Goal: Task Accomplishment & Management: Manage account settings

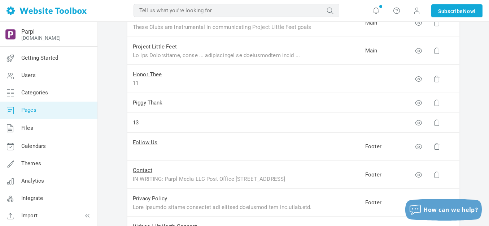
scroll to position [289, 0]
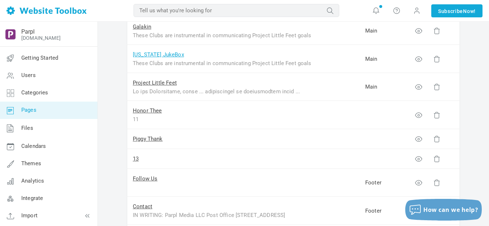
click at [166, 53] on link "[US_STATE] JukeBox" at bounding box center [158, 54] width 51 height 7
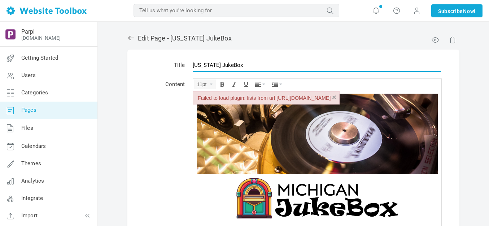
click at [214, 66] on input "[US_STATE] JukeBox" at bounding box center [317, 65] width 248 height 14
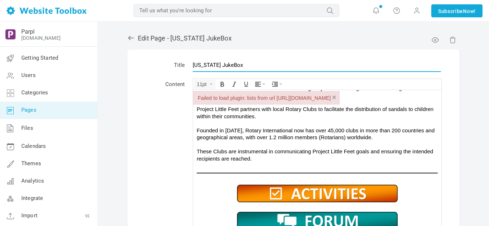
click at [214, 66] on input "[US_STATE] JukeBox" at bounding box center [317, 65] width 248 height 14
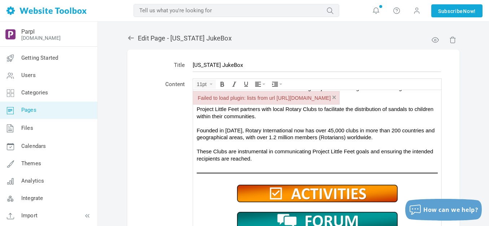
click at [131, 38] on icon at bounding box center [131, 38] width 6 height 4
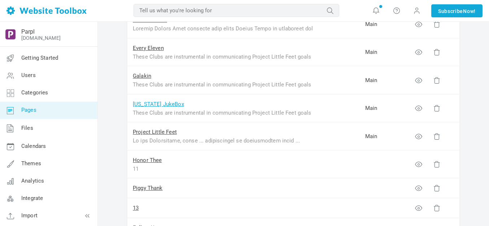
scroll to position [217, 0]
click at [152, 104] on link "[US_STATE] JukeBox" at bounding box center [158, 104] width 51 height 7
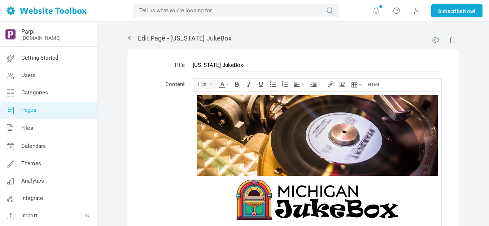
scroll to position [153, 0]
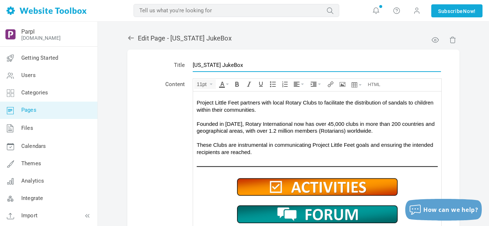
click at [205, 66] on input "Michigan JukeBox" at bounding box center [317, 65] width 248 height 14
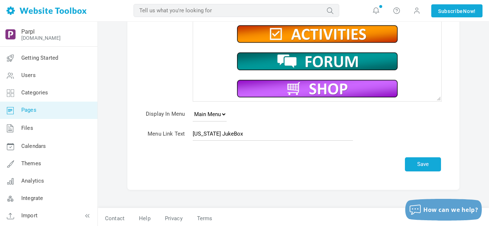
scroll to position [155, 0]
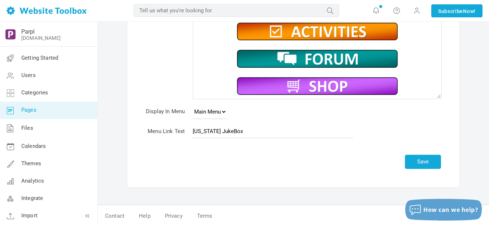
type input "Mackinac Islanders"
click at [211, 131] on input "Michigan JukeBox" at bounding box center [273, 131] width 160 height 14
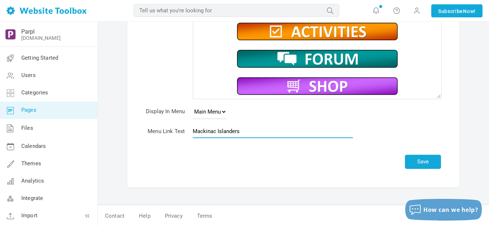
type input "Mackinac Islanders"
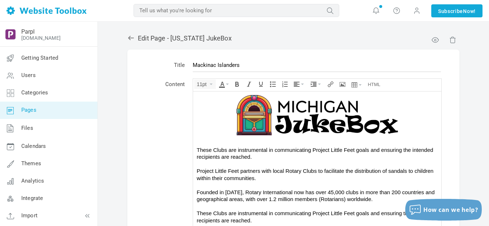
scroll to position [72, 0]
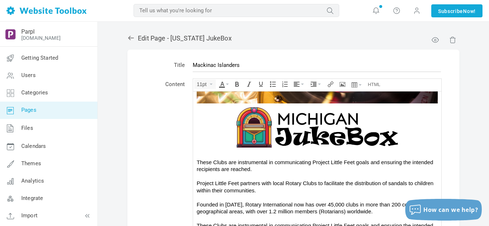
click at [297, 130] on img at bounding box center [317, 127] width 217 height 48
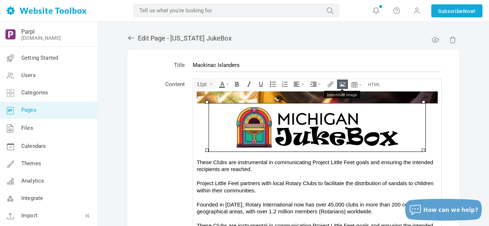
click at [342, 83] on icon "Insert/edit image" at bounding box center [343, 84] width 6 height 6
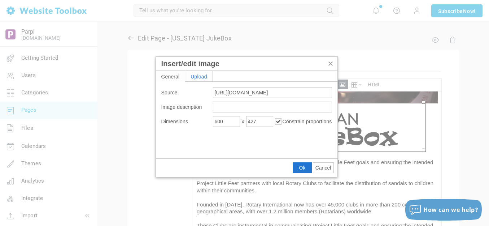
click at [199, 78] on div "Upload" at bounding box center [198, 76] width 27 height 10
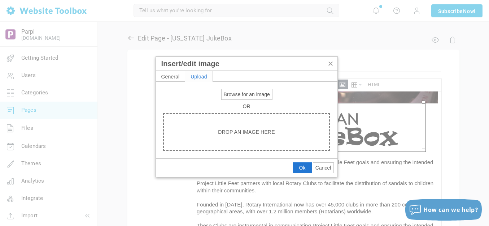
click at [233, 92] on span "Browse for an image" at bounding box center [247, 94] width 46 height 6
type input "C:\fakepath\Mackinac Islanders.png"
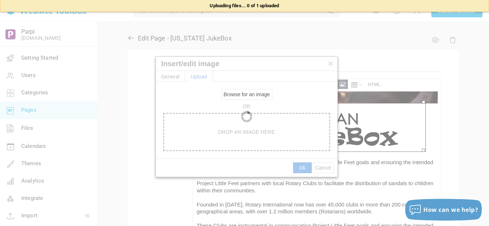
type input "https://d28lcup14p4e72.cloudfront.net/286758%2F9506401%2FMackinac+Islanders.png"
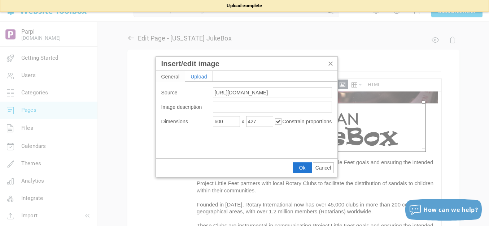
type input "1920"
type input "1434"
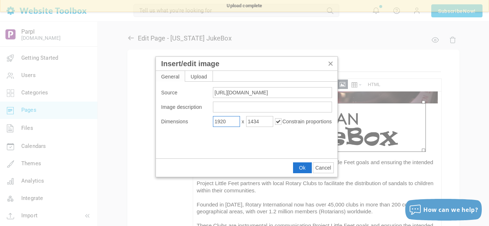
click at [230, 122] on input "1920" at bounding box center [226, 121] width 27 height 11
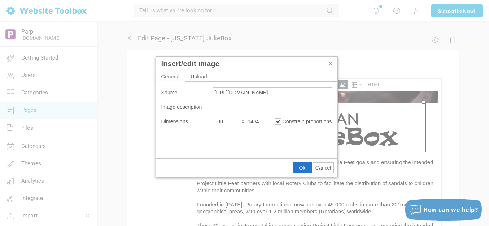
type input "600"
type input "448"
click at [302, 169] on span "Ok" at bounding box center [302, 168] width 7 height 6
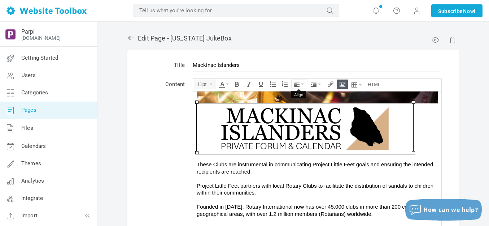
click at [302, 84] on icon "Align" at bounding box center [302, 83] width 3 height 1
click at [301, 107] on icon at bounding box center [297, 106] width 7 height 6
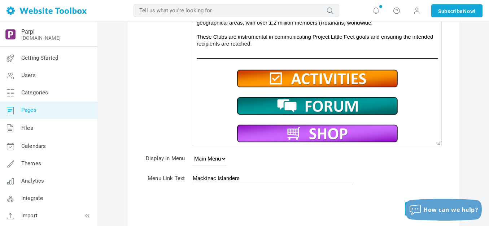
scroll to position [155, 0]
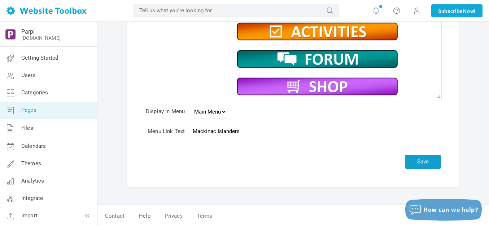
click at [424, 159] on button "Save" at bounding box center [423, 162] width 36 height 14
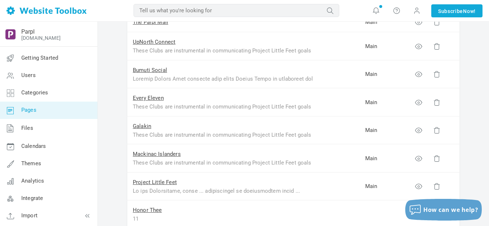
scroll to position [217, 0]
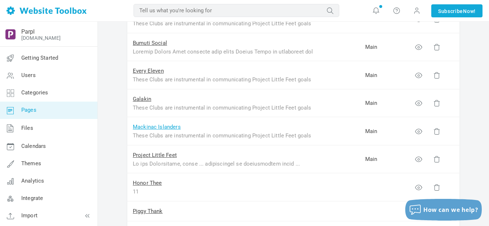
click at [172, 127] on link "Mackinac Islanders" at bounding box center [157, 127] width 48 height 7
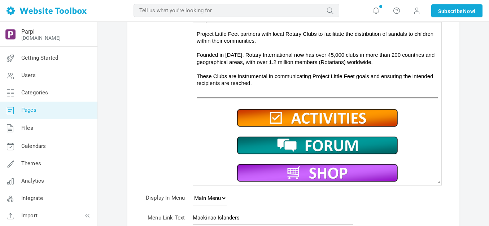
scroll to position [72, 0]
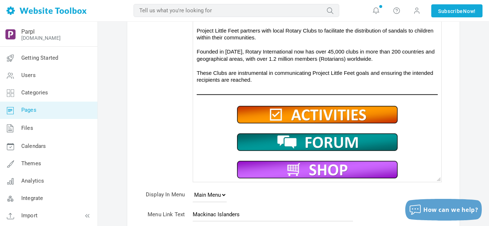
click at [307, 92] on img at bounding box center [317, 94] width 241 height 5
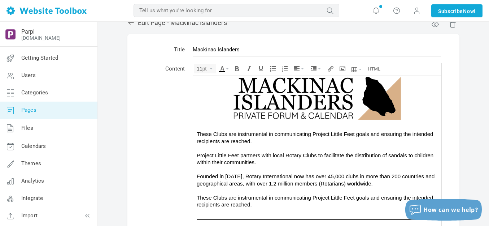
scroll to position [0, 0]
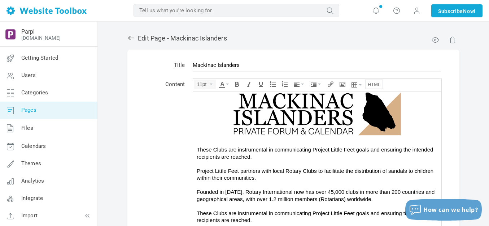
click at [377, 83] on icon "Source code" at bounding box center [374, 84] width 13 height 6
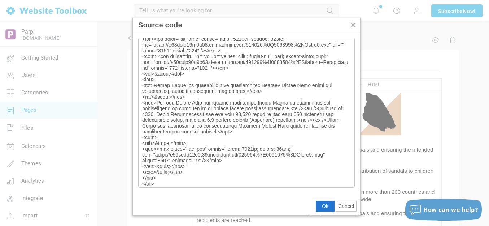
scroll to position [8, 0]
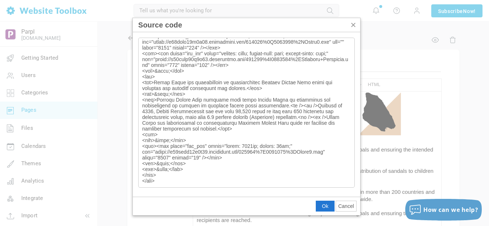
type textarea "<div><img class="bbc_img" style="width: 1920px; height: 640px;" src="https://d2…"
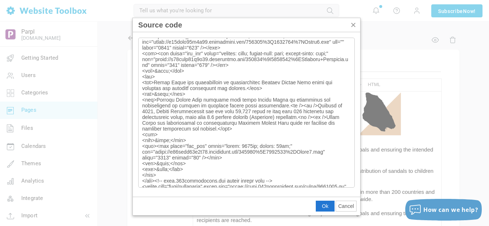
scroll to position [28, 0]
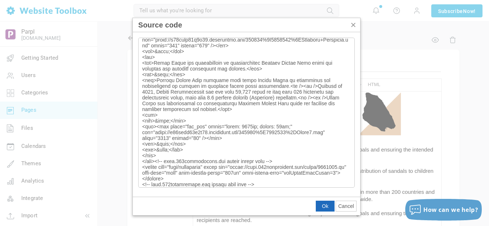
click at [323, 203] on span "Ok" at bounding box center [325, 206] width 7 height 6
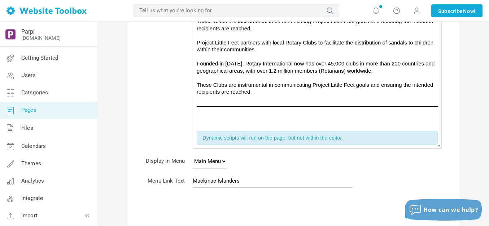
scroll to position [176, 0]
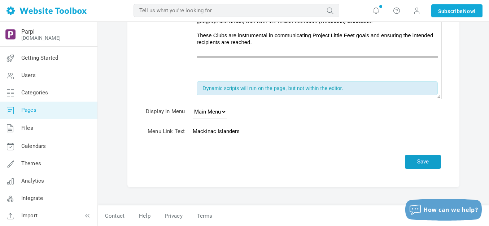
click at [423, 160] on button "Save" at bounding box center [423, 162] width 36 height 14
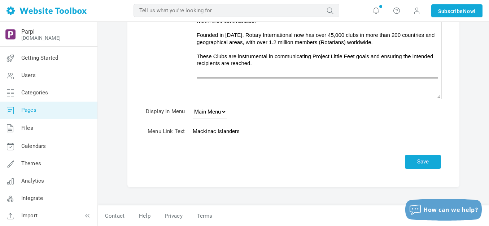
scroll to position [155, 0]
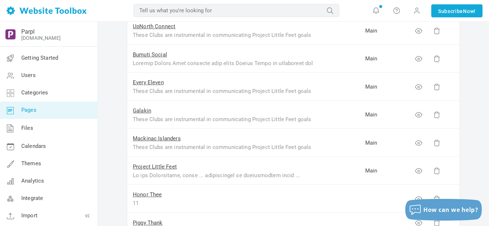
scroll to position [217, 0]
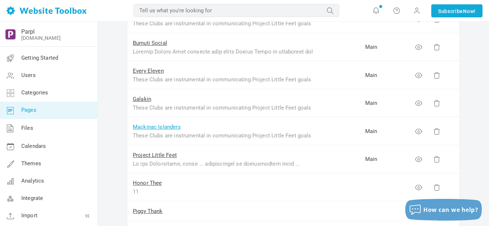
click at [162, 127] on link "Mackinac Islanders" at bounding box center [157, 127] width 48 height 7
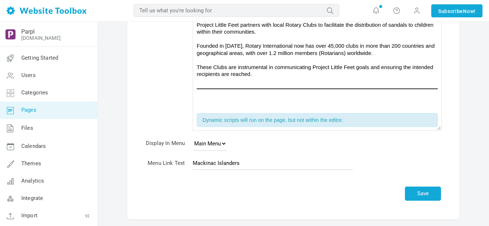
scroll to position [176, 0]
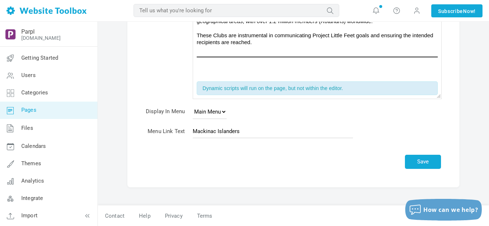
click at [277, 74] on div at bounding box center [317, 74] width 241 height 0
click at [290, 55] on img at bounding box center [317, 57] width 241 height 5
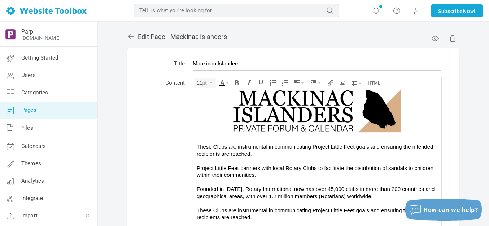
scroll to position [0, 0]
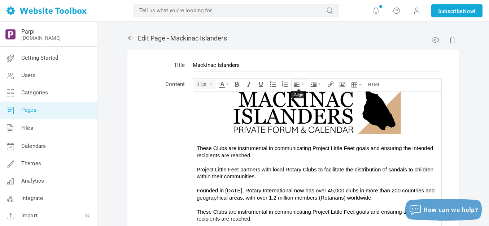
click at [304, 85] on button "Align" at bounding box center [299, 84] width 15 height 9
click at [297, 106] on icon at bounding box center [297, 106] width 7 height 6
click at [308, 144] on div "These Clubs are instrumental in communicating Project Little Feet goals and ens…" at bounding box center [317, 151] width 241 height 14
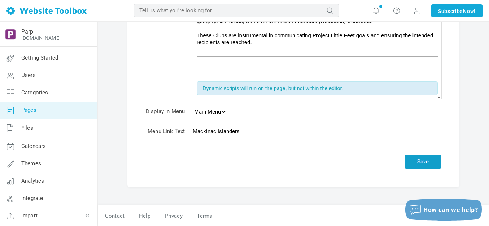
click at [422, 159] on button "Save" at bounding box center [423, 162] width 36 height 14
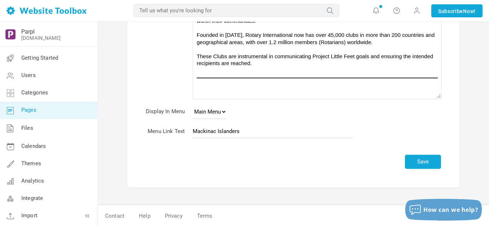
scroll to position [155, 0]
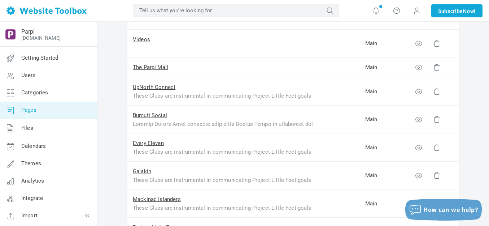
scroll to position [181, 0]
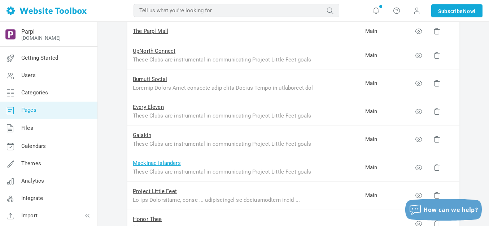
click at [152, 162] on link "Mackinac Islanders" at bounding box center [157, 163] width 48 height 7
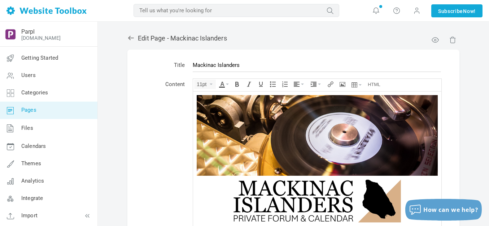
click at [282, 112] on img at bounding box center [317, 135] width 241 height 81
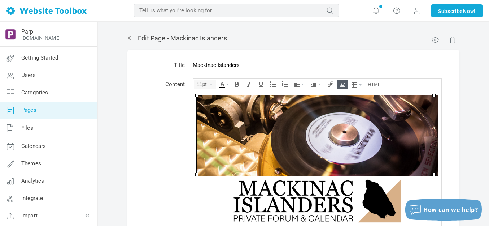
click at [342, 85] on icon "Insert/edit image" at bounding box center [343, 84] width 6 height 6
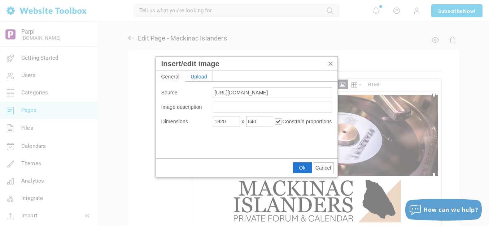
click at [201, 77] on div "Upload" at bounding box center [198, 76] width 27 height 10
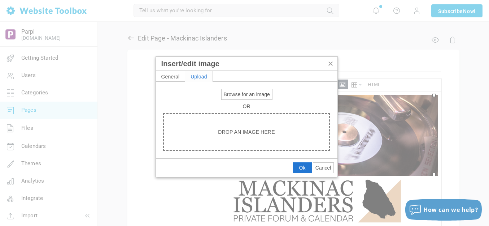
click at [230, 94] on span "Browse for an image" at bounding box center [247, 94] width 46 height 6
type input "C:\fakepath\Slide3.PNG"
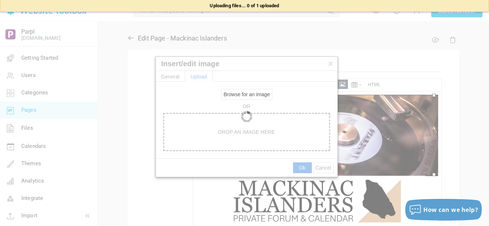
type input "https://d28lcup14p4e72.cloudfront.net/286758%2F9506407%2FSlide3.png"
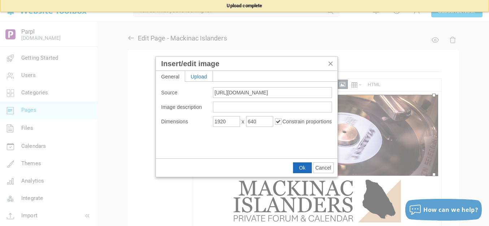
click at [303, 167] on span "Ok" at bounding box center [302, 168] width 7 height 6
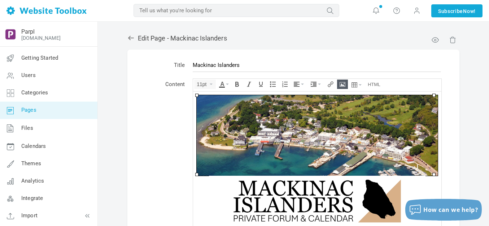
click at [447, 151] on table "Title Mackinac Islanders Content 11pt Dynamic scripts will run on the page, but…" at bounding box center [293, 206] width 332 height 314
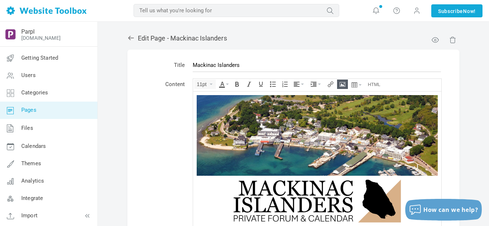
click at [180, 158] on td "Content" at bounding box center [165, 177] width 47 height 203
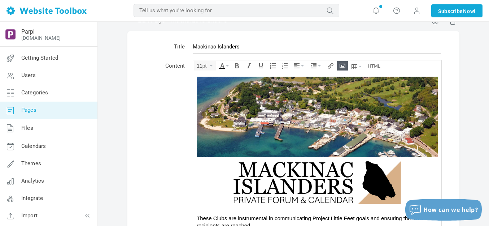
scroll to position [36, 0]
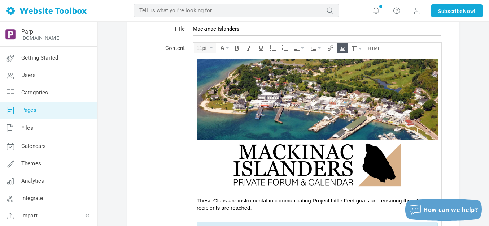
click at [229, 198] on div "These Clubs are instrumental in communicating Project Little Feet goals and ens…" at bounding box center [317, 203] width 241 height 14
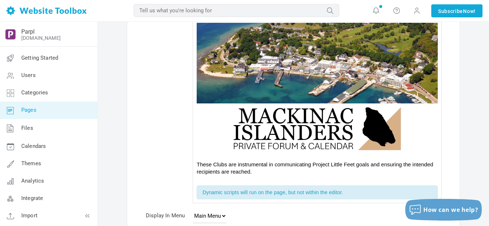
click at [267, 131] on img at bounding box center [317, 128] width 217 height 51
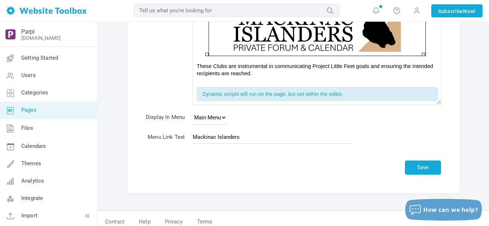
scroll to position [176, 0]
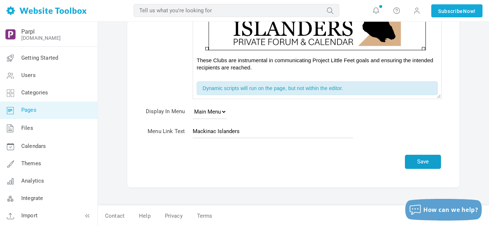
drag, startPoint x: 71, startPoint y: 95, endPoint x: 407, endPoint y: 133, distance: 338.0
click at [425, 161] on button "Save" at bounding box center [423, 162] width 36 height 14
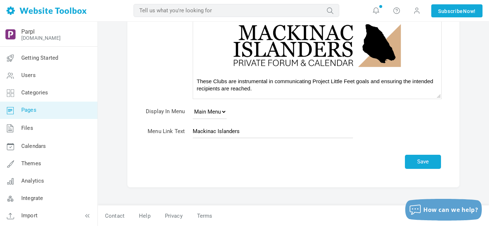
scroll to position [155, 0]
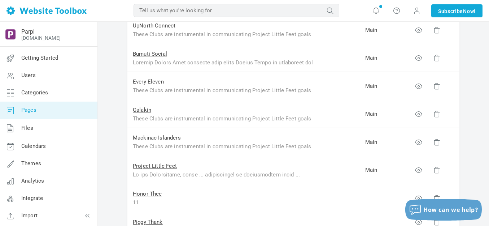
scroll to position [217, 0]
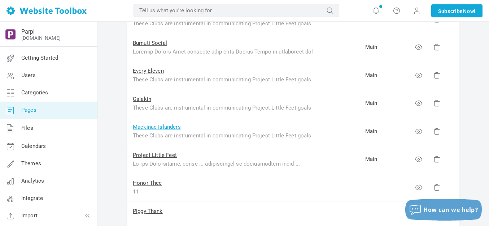
click at [166, 126] on link "Mackinac Islanders" at bounding box center [157, 127] width 48 height 7
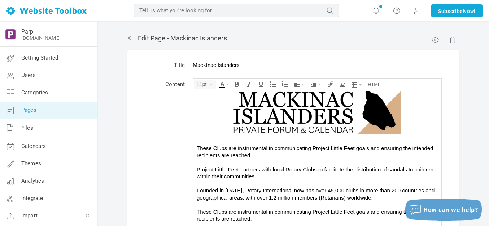
scroll to position [101, 0]
click at [274, 144] on div "These Clubs are instrumental in communicating Project Little Feet goals and ens…" at bounding box center [317, 151] width 241 height 14
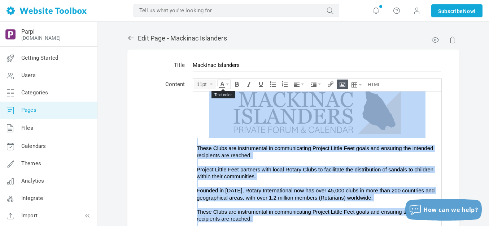
click at [228, 83] on icon "Text color" at bounding box center [227, 83] width 3 height 1
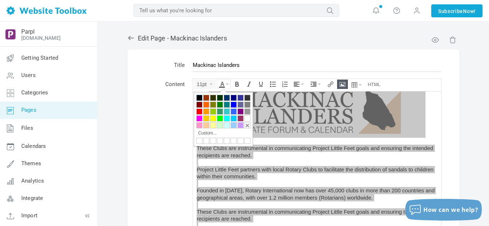
click at [200, 96] on div at bounding box center [199, 98] width 6 height 6
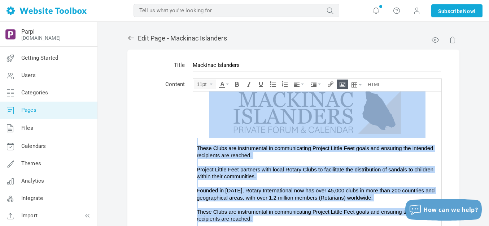
click at [257, 144] on div "These Clubs are instrumental in communicating Project Little Feet goals and ens…" at bounding box center [317, 151] width 241 height 14
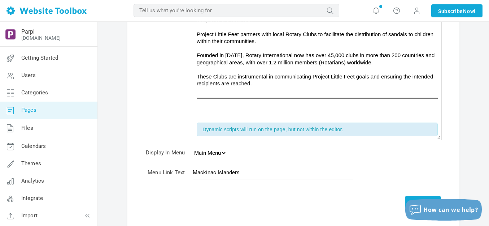
scroll to position [176, 0]
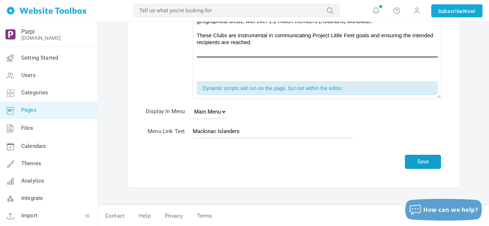
drag, startPoint x: 427, startPoint y: 160, endPoint x: 391, endPoint y: 128, distance: 48.6
click at [428, 160] on button "Save" at bounding box center [423, 162] width 36 height 14
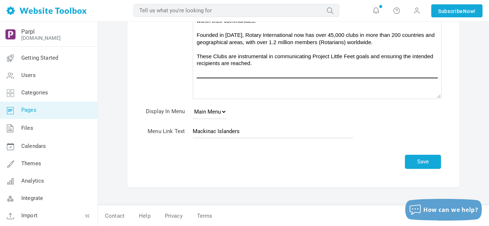
scroll to position [155, 0]
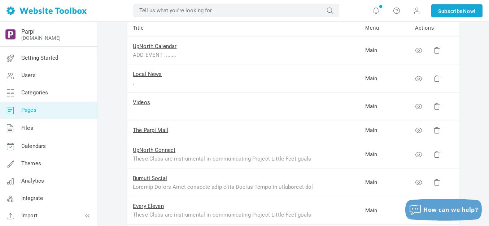
scroll to position [108, 0]
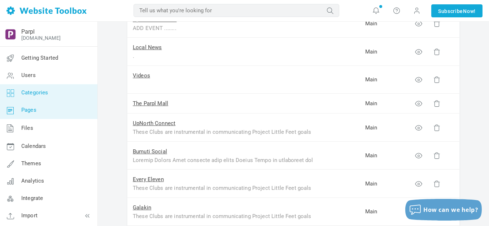
click at [32, 93] on span "Categories" at bounding box center [34, 92] width 27 height 7
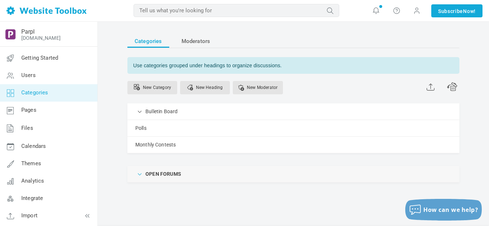
click at [139, 173] on span at bounding box center [140, 173] width 7 height 7
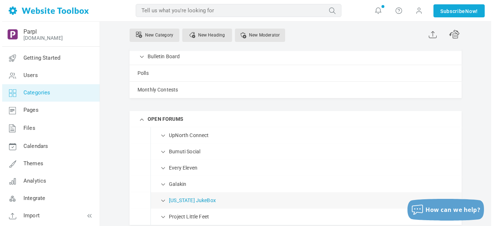
scroll to position [108, 0]
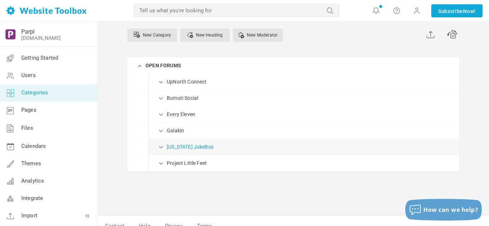
click at [178, 146] on link "[US_STATE] JukeBox" at bounding box center [190, 146] width 47 height 9
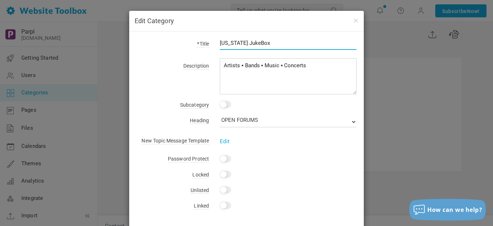
click at [265, 43] on input "[US_STATE] JukeBox" at bounding box center [288, 43] width 137 height 14
type input "Mackinac Islanders"
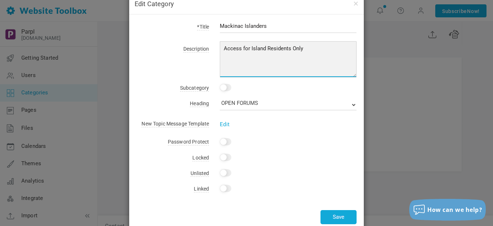
scroll to position [33, 0]
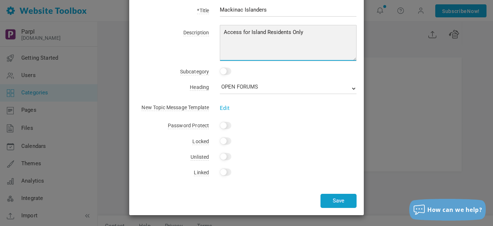
type textarea "Access for Island Residents Only"
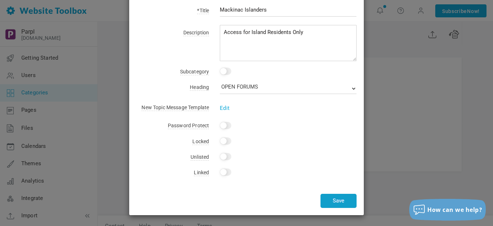
click at [334, 197] on button "Save" at bounding box center [339, 201] width 36 height 14
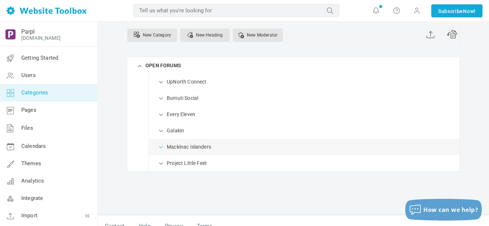
click at [162, 148] on span at bounding box center [161, 146] width 7 height 7
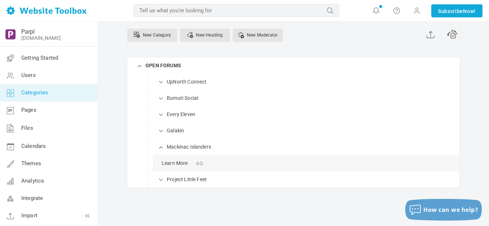
click at [0, 0] on link "Manage" at bounding box center [0, 0] width 0 height 0
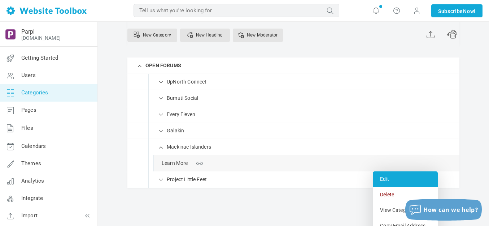
click at [387, 177] on link "Edit" at bounding box center [405, 179] width 65 height 16
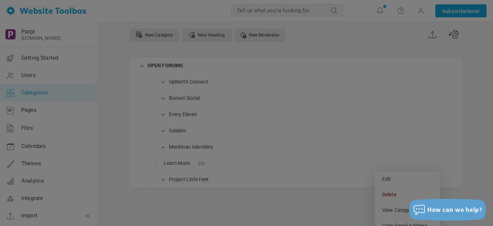
scroll to position [0, 0]
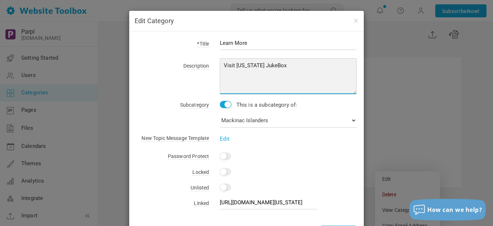
click at [235, 66] on textarea "Visit Michigan JukeBox" at bounding box center [288, 76] width 137 height 36
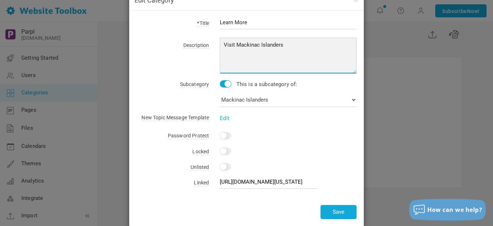
scroll to position [32, 0]
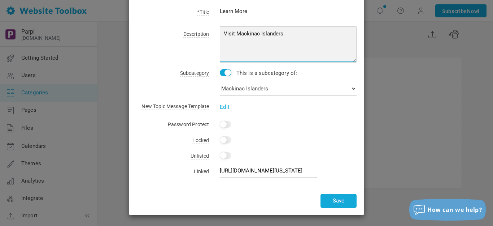
type textarea "Visit Mackinac Islanders"
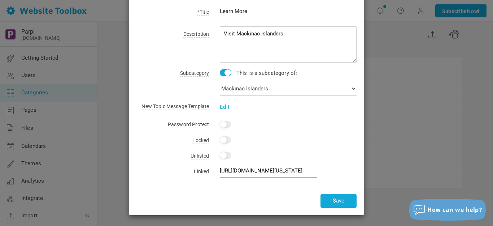
click at [295, 168] on input "https://parplmedia.discussion.community/pages/michigan-jukebox" at bounding box center [269, 171] width 98 height 14
type input "https://parplmedia.discussion.community/pages/mackinac-islanders"
click at [332, 199] on button "Save" at bounding box center [339, 201] width 36 height 14
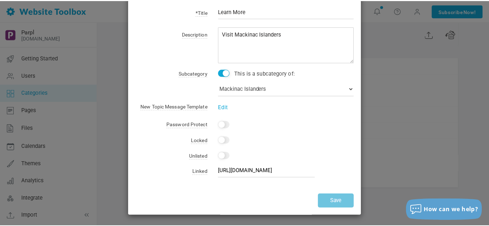
scroll to position [0, 0]
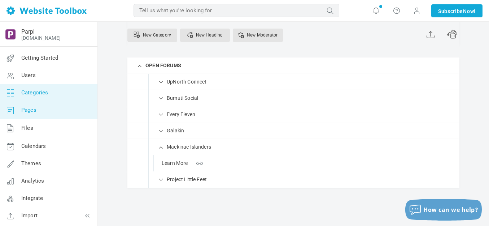
click at [33, 112] on span "Pages" at bounding box center [28, 110] width 15 height 7
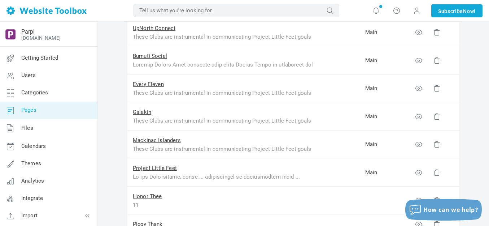
scroll to position [217, 0]
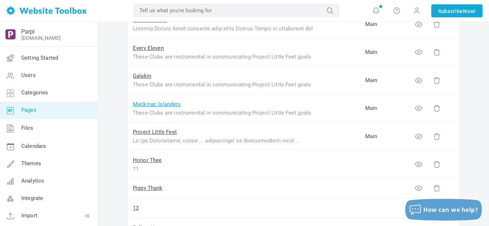
click at [173, 105] on link "Mackinac Islanders" at bounding box center [157, 104] width 48 height 7
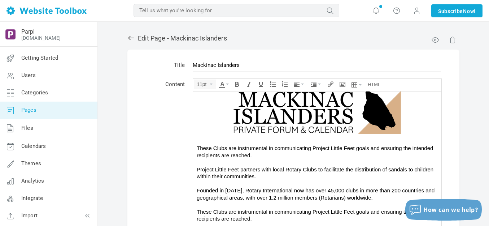
click at [129, 38] on icon at bounding box center [131, 38] width 6 height 4
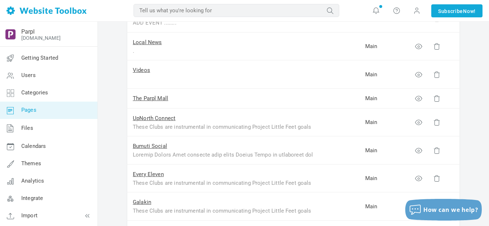
scroll to position [108, 0]
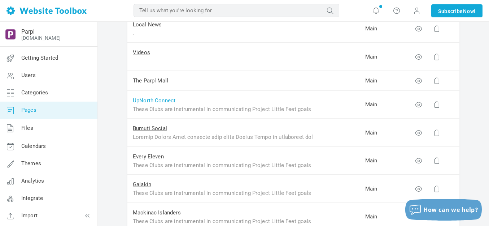
click at [165, 101] on link "UpNorth Connect" at bounding box center [154, 100] width 43 height 7
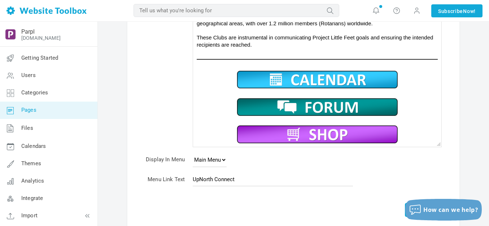
scroll to position [108, 0]
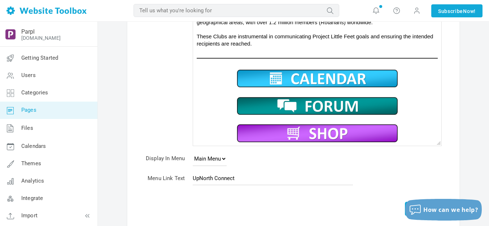
click at [307, 132] on img at bounding box center [317, 133] width 163 height 20
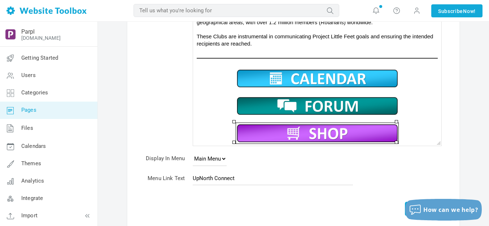
scroll to position [36, 0]
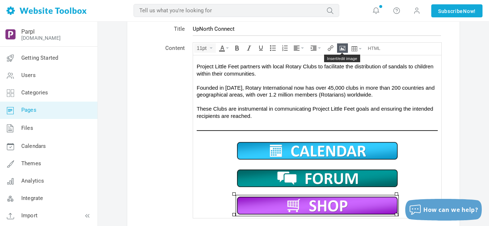
click at [342, 48] on icon "Insert/edit image" at bounding box center [343, 48] width 6 height 6
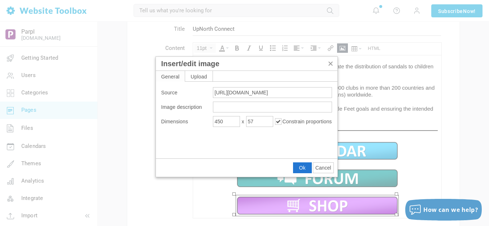
click at [323, 167] on span "Cancel" at bounding box center [324, 168] width 16 height 6
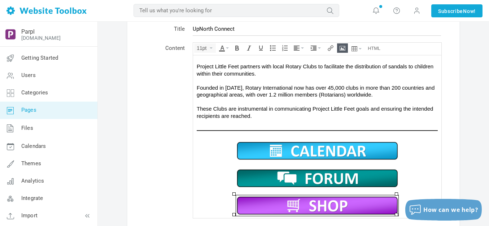
click at [330, 201] on img at bounding box center [317, 205] width 163 height 20
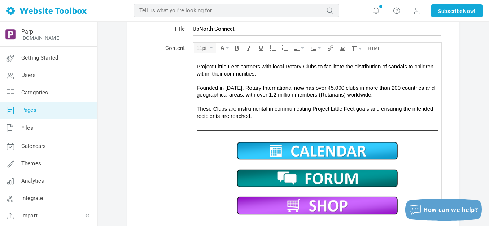
scroll to position [174, 0]
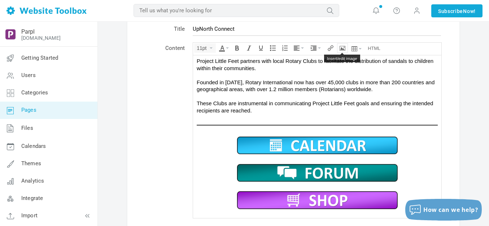
click at [342, 47] on icon "Insert/edit image" at bounding box center [343, 48] width 6 height 6
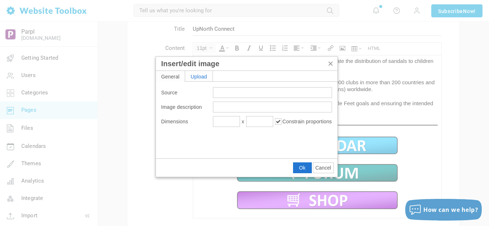
click at [202, 72] on div "Upload" at bounding box center [198, 76] width 27 height 10
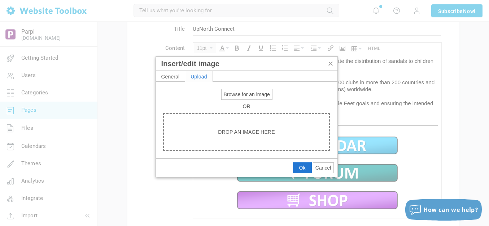
click at [229, 94] on span "Browse for an image" at bounding box center [247, 94] width 46 height 6
type input "C:\fakepath\Slide5.PNG"
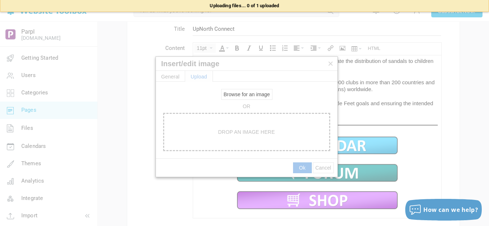
type input "https://d28lcup14p4e72.cloudfront.net/286758%2F9506431%2FSlide5.png"
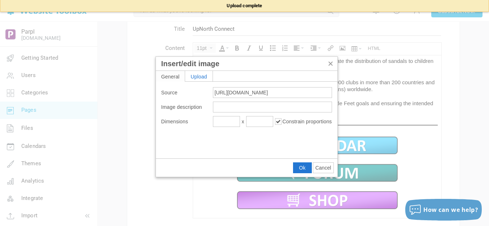
type input "1920"
type input "240"
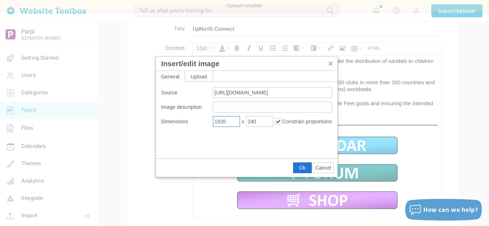
click at [233, 120] on input "1920" at bounding box center [226, 121] width 27 height 11
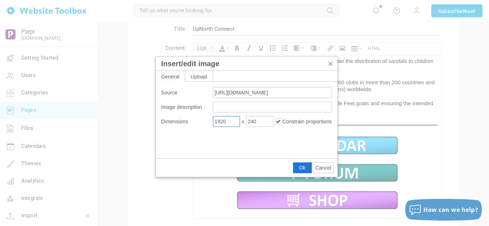
click at [233, 120] on input "1920" at bounding box center [226, 121] width 27 height 11
type input "450"
type input "56"
click at [303, 166] on span "Ok" at bounding box center [302, 168] width 7 height 6
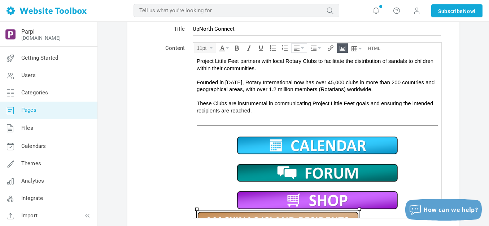
click at [302, 47] on icon "Align" at bounding box center [302, 47] width 3 height 1
click at [297, 70] on icon at bounding box center [297, 70] width 7 height 6
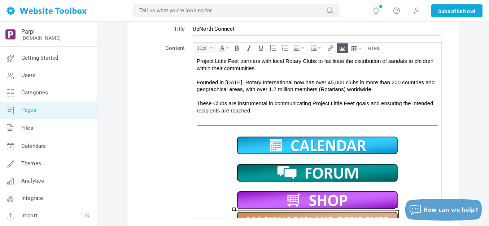
click at [376, 196] on img at bounding box center [317, 199] width 163 height 20
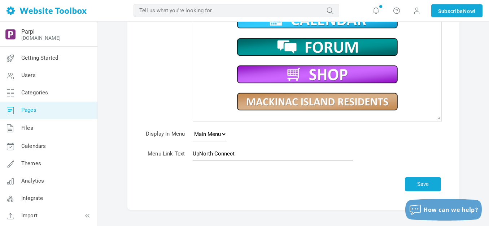
scroll to position [155, 0]
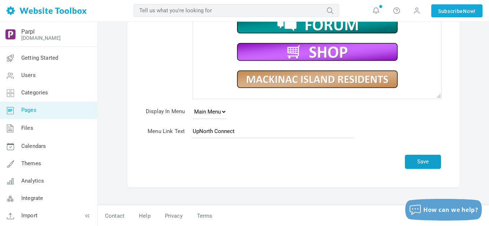
click at [430, 159] on button "Save" at bounding box center [423, 162] width 36 height 14
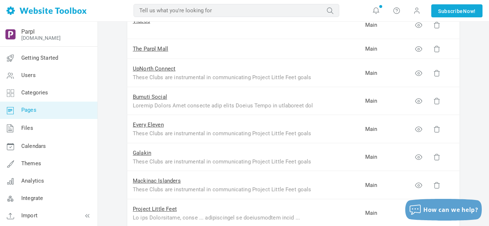
scroll to position [181, 0]
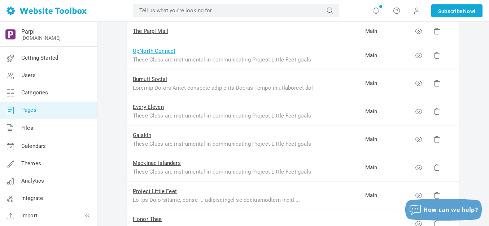
click at [164, 51] on link "UpNorth Connect" at bounding box center [154, 51] width 43 height 7
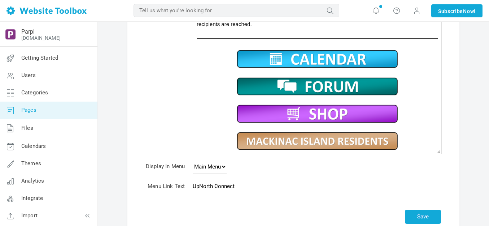
scroll to position [144, 0]
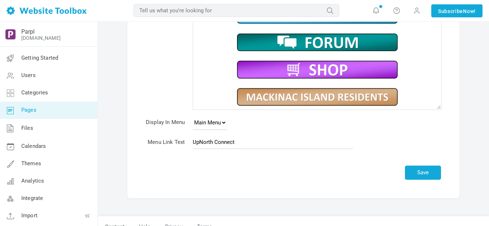
click at [286, 97] on img at bounding box center [317, 97] width 163 height 20
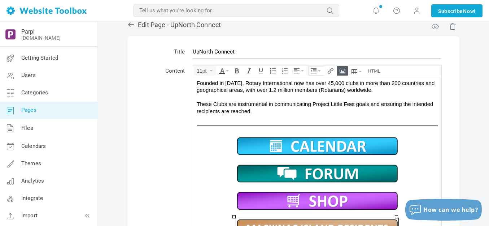
scroll to position [36, 0]
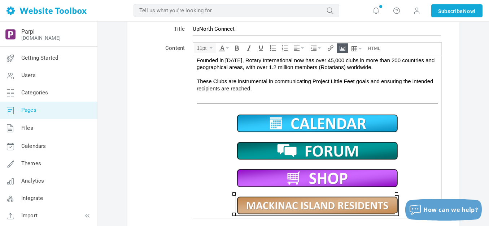
click at [343, 47] on icon "Insert/edit image" at bounding box center [343, 48] width 6 height 6
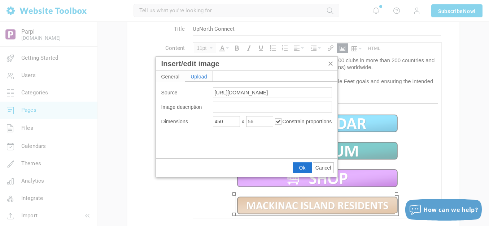
click at [203, 75] on div "Upload" at bounding box center [198, 76] width 27 height 10
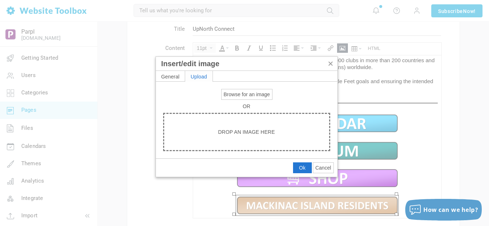
click at [239, 93] on span "Browse for an image" at bounding box center [247, 94] width 46 height 6
type input "C:\fakepath\Slide5.PNG"
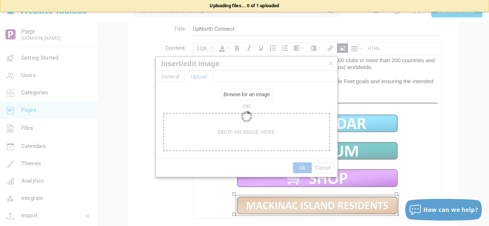
type input "[URL][DOMAIN_NAME]"
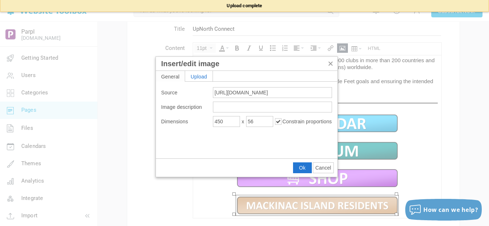
type input "1920"
type input "1024"
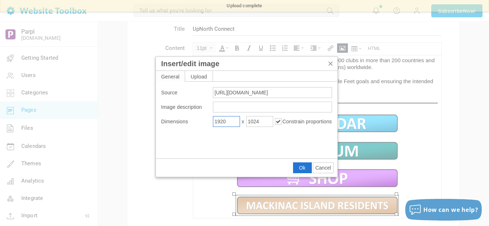
click at [229, 122] on input "1920" at bounding box center [226, 121] width 27 height 11
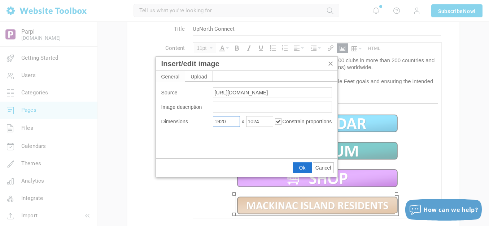
click at [229, 122] on input "1920" at bounding box center [226, 121] width 27 height 11
type input "450"
type input "240"
click at [302, 169] on span "Ok" at bounding box center [302, 168] width 7 height 6
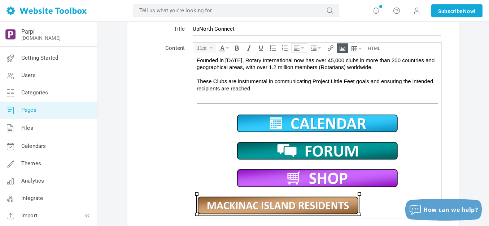
click at [303, 48] on icon "Align" at bounding box center [302, 47] width 3 height 1
click at [299, 69] on icon at bounding box center [297, 70] width 7 height 6
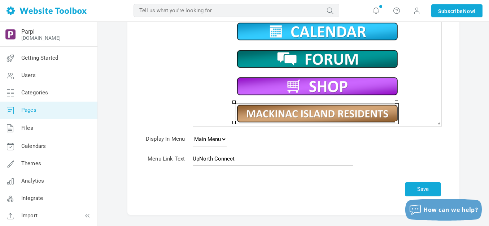
scroll to position [144, 0]
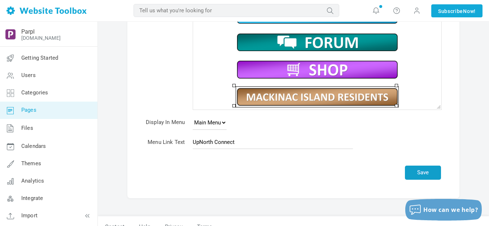
click at [415, 167] on button "Save" at bounding box center [423, 172] width 36 height 14
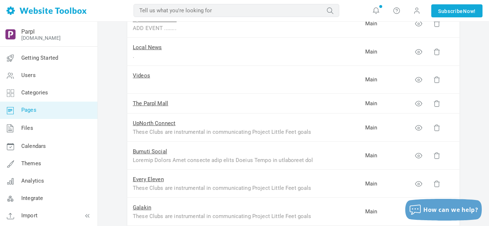
scroll to position [144, 0]
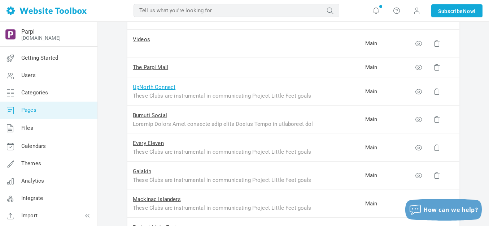
click at [169, 87] on link "UpNorth Connect" at bounding box center [154, 87] width 43 height 7
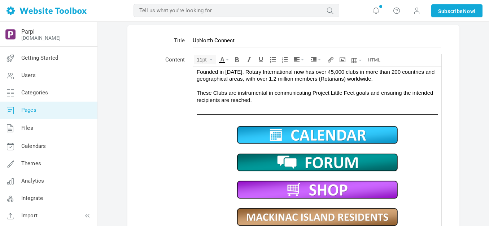
scroll to position [108, 0]
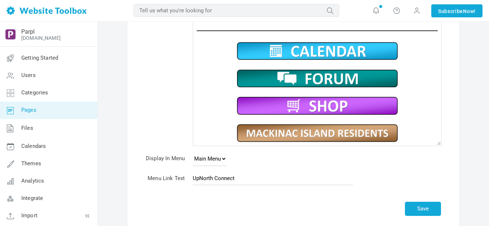
click at [289, 130] on img at bounding box center [317, 133] width 163 height 20
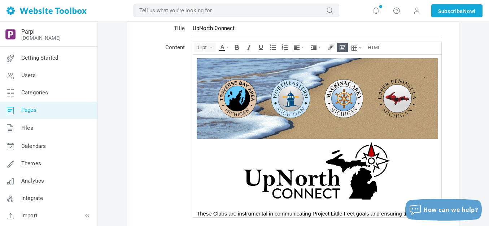
scroll to position [36, 0]
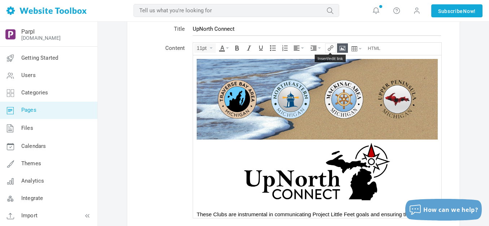
click at [331, 48] on icon "Insert/edit link" at bounding box center [331, 48] width 6 height 6
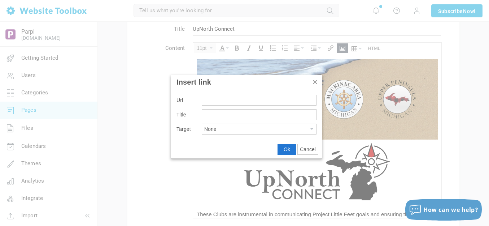
click at [225, 98] on input "Insert link" at bounding box center [259, 100] width 115 height 11
drag, startPoint x: 274, startPoint y: 124, endPoint x: 276, endPoint y: 128, distance: 4.2
click at [274, 124] on button "None" at bounding box center [259, 129] width 114 height 10
type input "/pages/mackinac-islanders"
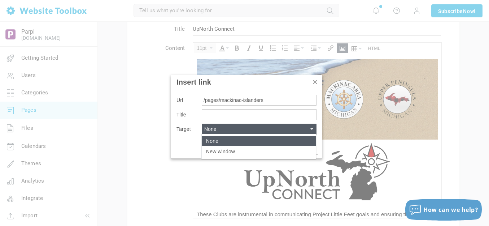
click at [253, 138] on div "None" at bounding box center [259, 141] width 114 height 10
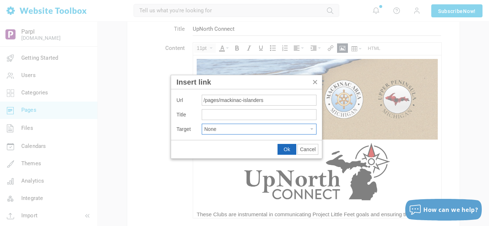
click at [287, 150] on span "Ok" at bounding box center [287, 149] width 7 height 6
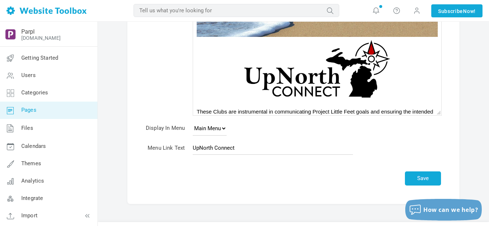
scroll to position [155, 0]
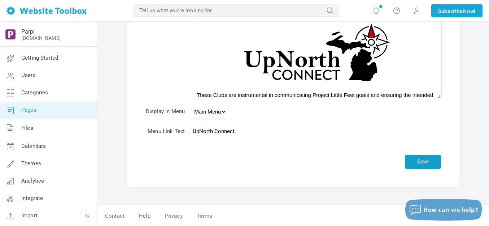
drag, startPoint x: 426, startPoint y: 159, endPoint x: 351, endPoint y: 119, distance: 85.3
click at [426, 159] on button "Save" at bounding box center [423, 162] width 36 height 14
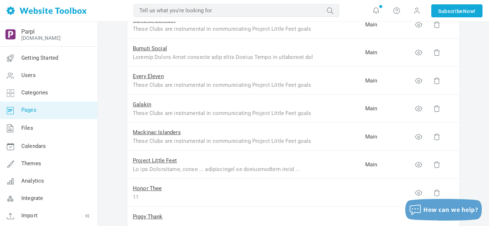
scroll to position [217, 0]
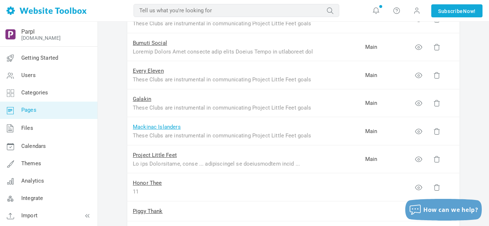
click at [170, 127] on link "Mackinac Islanders" at bounding box center [157, 127] width 48 height 7
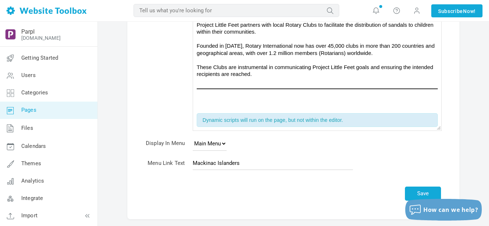
scroll to position [176, 0]
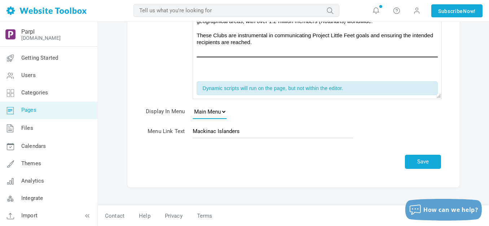
click at [226, 111] on select "None Main Menu Footer" at bounding box center [210, 111] width 34 height 14
select select
click at [193, 104] on select "None Main Menu Footer" at bounding box center [210, 111] width 34 height 14
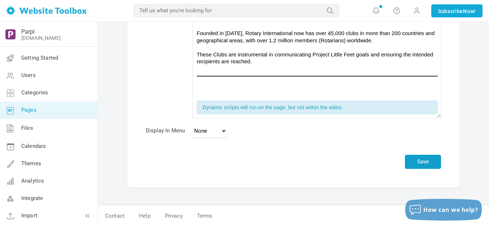
click at [422, 159] on button "Save" at bounding box center [423, 162] width 36 height 14
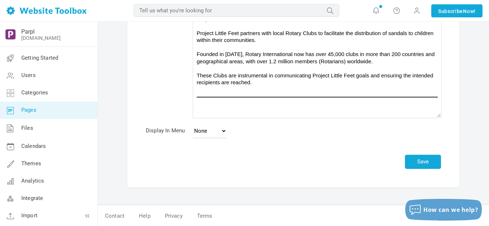
scroll to position [136, 0]
